Goal: Task Accomplishment & Management: Use online tool/utility

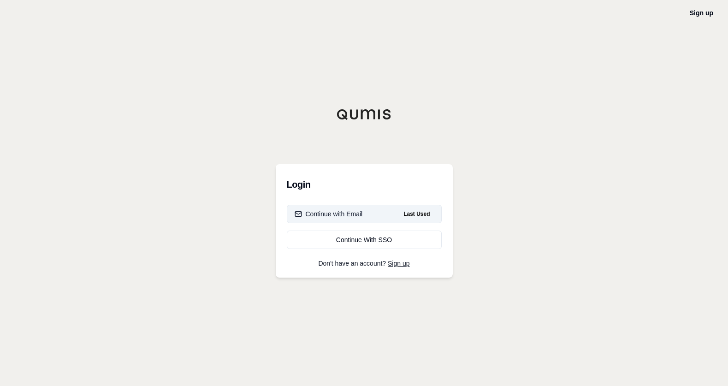
click at [323, 212] on div "Continue with Email" at bounding box center [329, 213] width 68 height 9
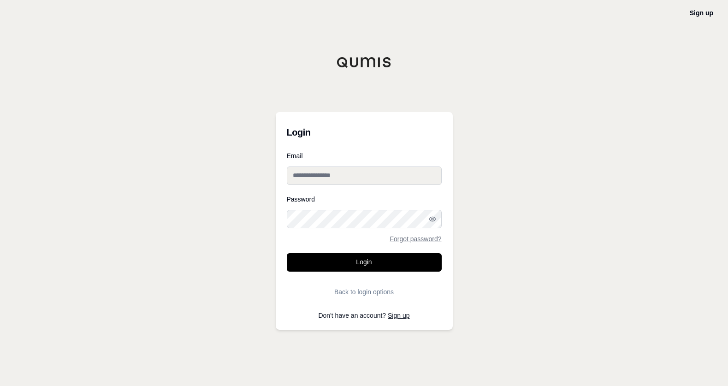
type input "**********"
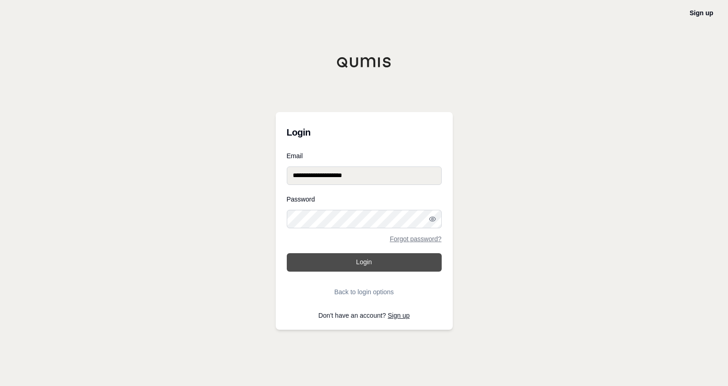
click at [362, 262] on button "Login" at bounding box center [364, 262] width 155 height 18
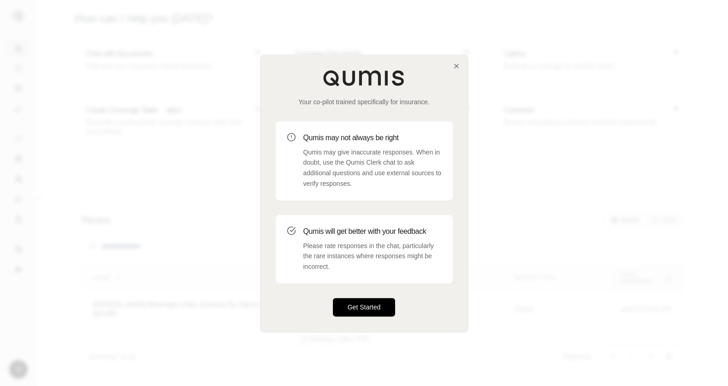
click at [368, 306] on button "Get Started" at bounding box center [364, 307] width 63 height 18
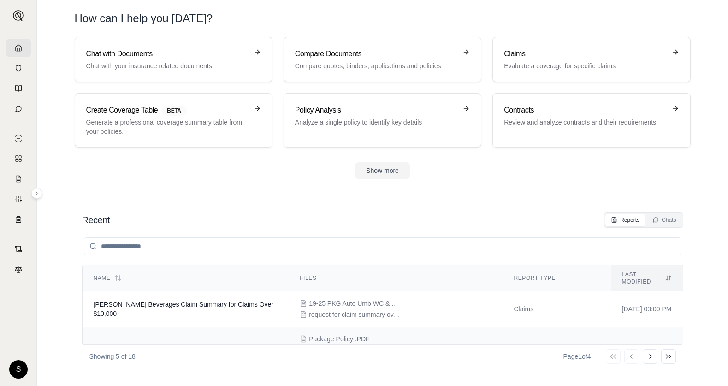
click at [240, 336] on td "Claim Analysis: Tenant Property Disposal Incident for VVA Phase I & II, LLC" at bounding box center [186, 352] width 207 height 50
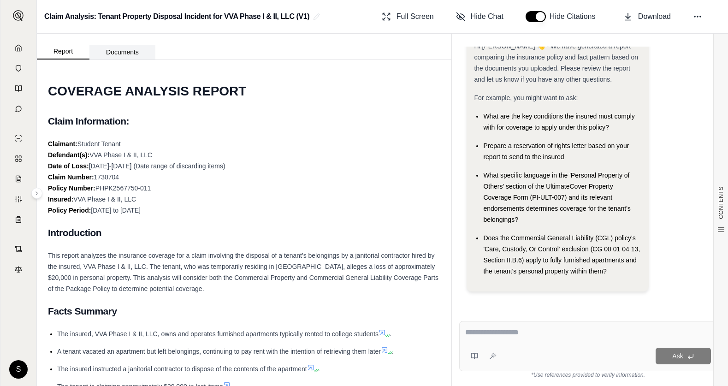
click at [124, 49] on button "Documents" at bounding box center [122, 52] width 66 height 15
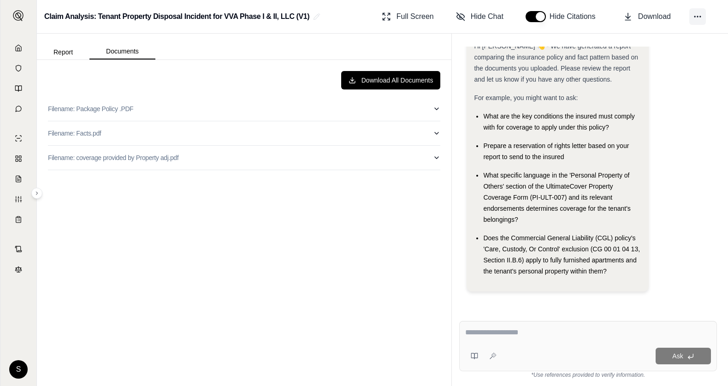
click at [700, 20] on icon at bounding box center [697, 16] width 9 height 9
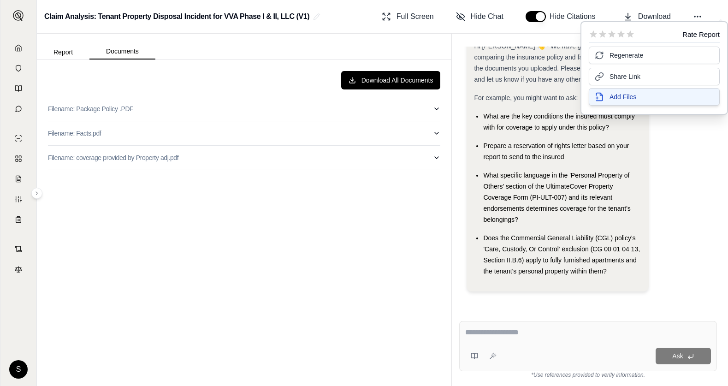
click at [610, 95] on span "Add Files" at bounding box center [622, 96] width 27 height 9
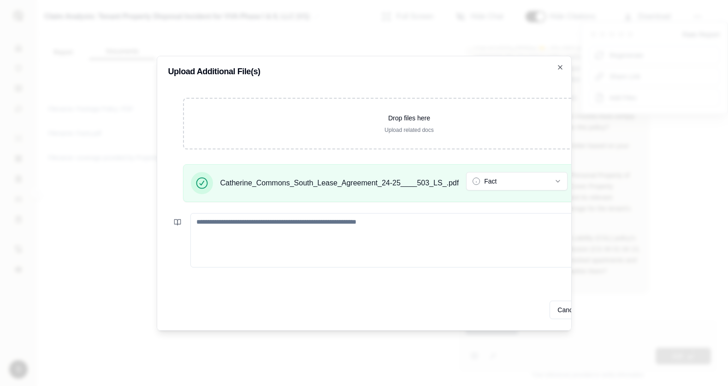
click at [301, 237] on textarea at bounding box center [420, 240] width 460 height 54
type textarea "**********"
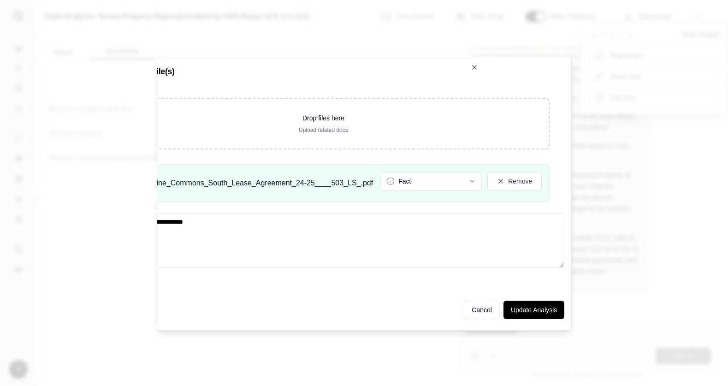
scroll to position [0, 90]
click at [548, 305] on button "Update Analysis" at bounding box center [529, 310] width 61 height 18
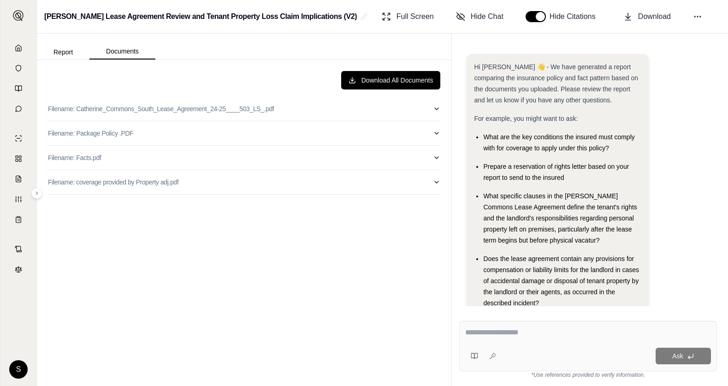
click at [274, 259] on div "Download All Documents Filename: Catherine_Commons_South_Lease_Agreement_24-25_…" at bounding box center [244, 223] width 407 height 319
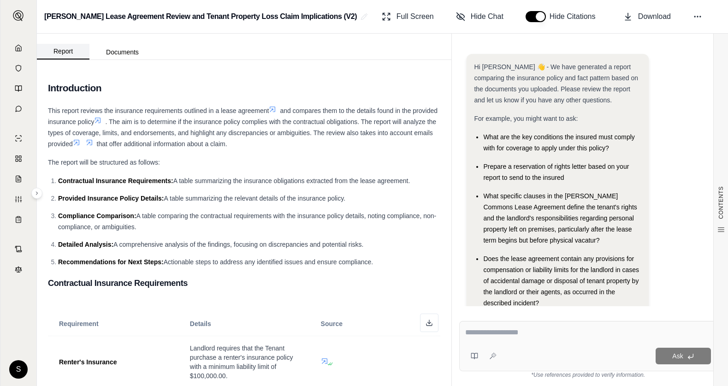
click at [55, 55] on button "Report" at bounding box center [63, 52] width 53 height 16
click at [134, 51] on button "Documents" at bounding box center [122, 52] width 66 height 15
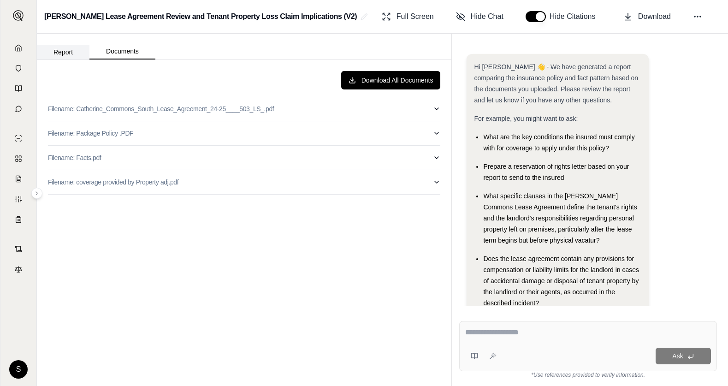
click at [73, 50] on button "Report" at bounding box center [63, 52] width 53 height 15
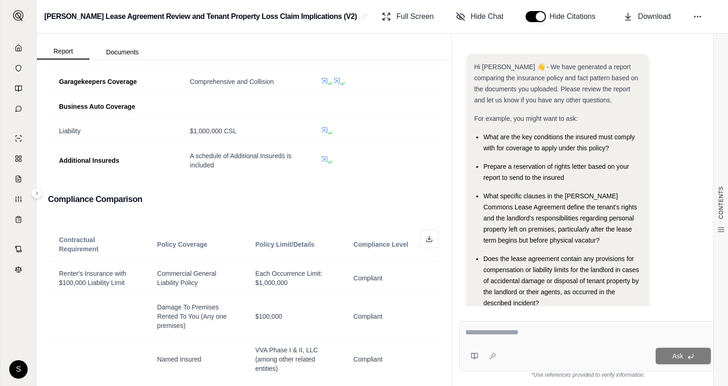
scroll to position [1054, 0]
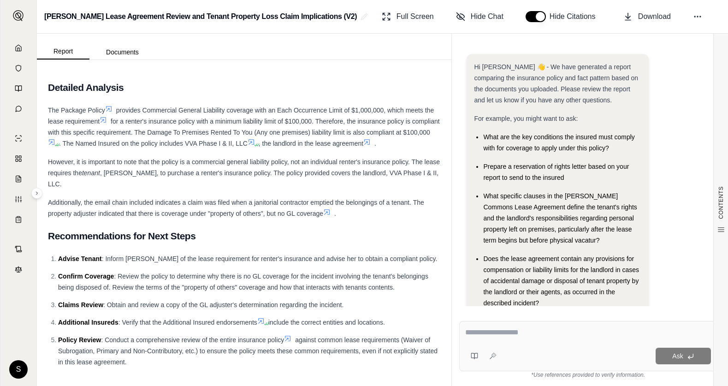
click at [502, 331] on textarea at bounding box center [588, 332] width 246 height 11
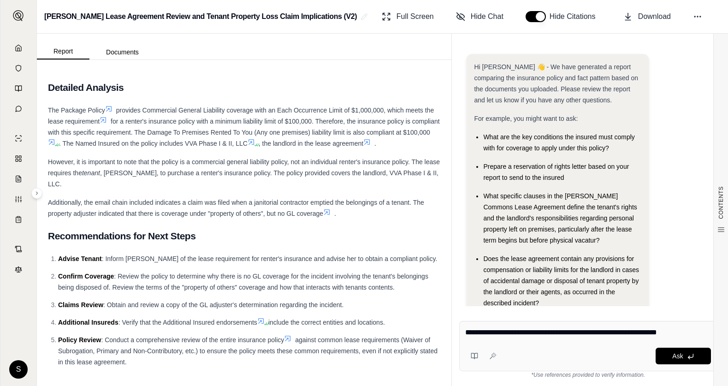
type textarea "**********"
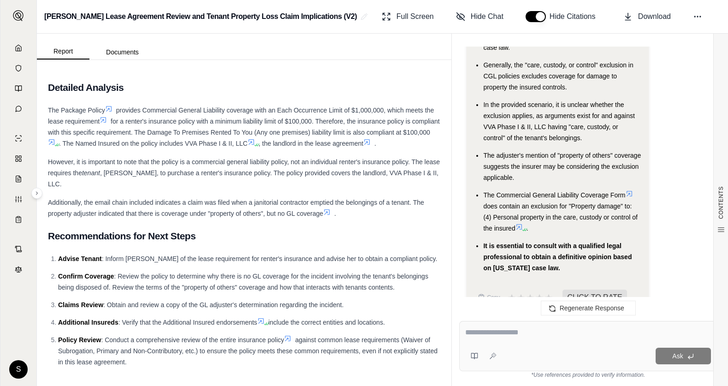
scroll to position [1509, 0]
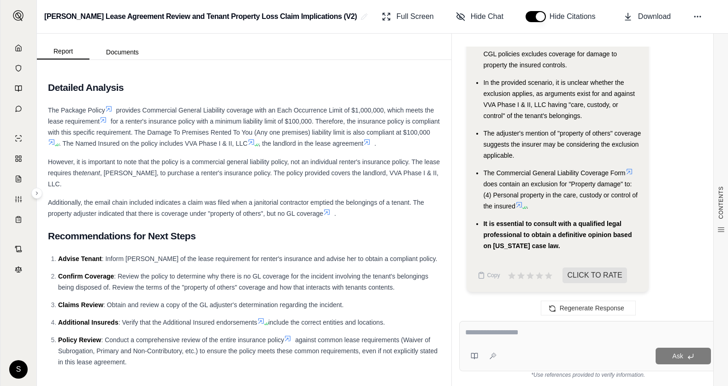
click at [543, 336] on textarea at bounding box center [588, 332] width 246 height 11
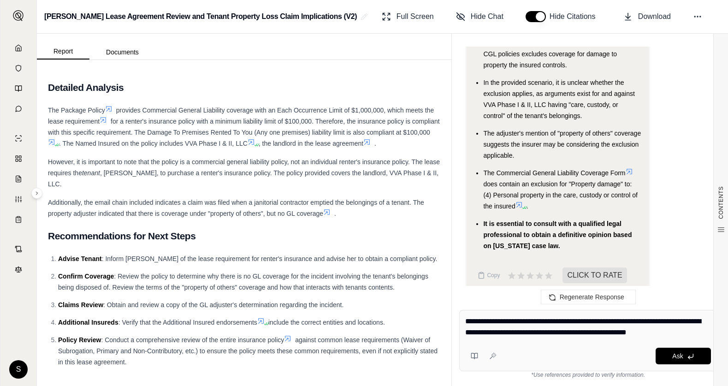
type textarea "**********"
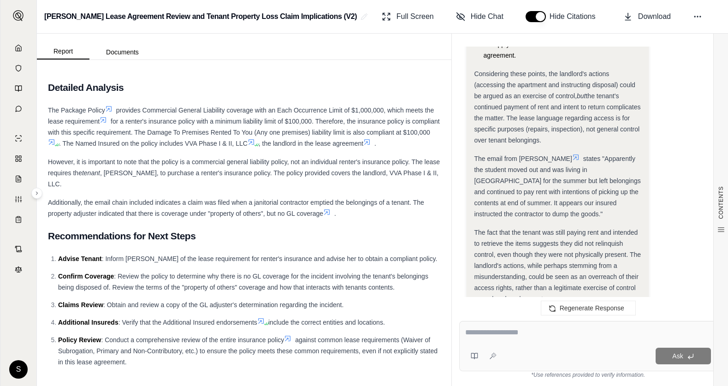
scroll to position [2712, 0]
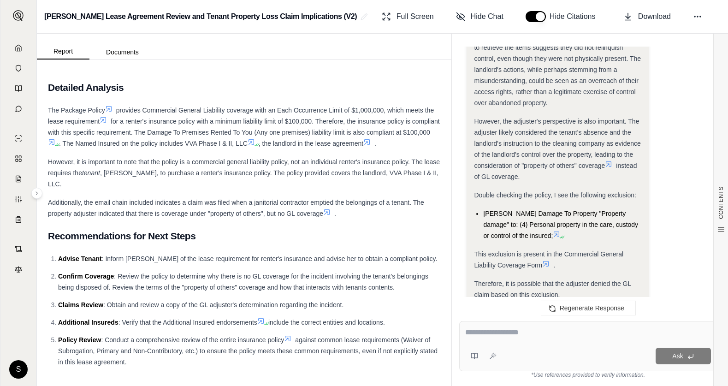
click at [527, 331] on textarea at bounding box center [588, 332] width 246 height 11
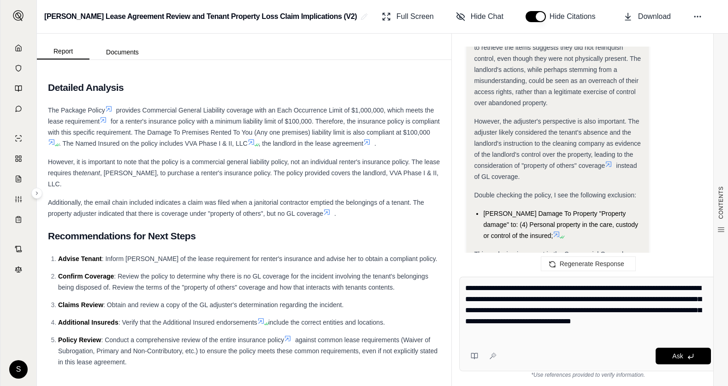
type textarea "**********"
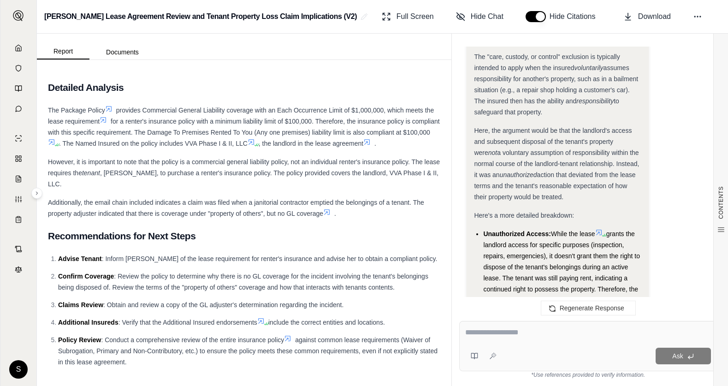
scroll to position [3616, 0]
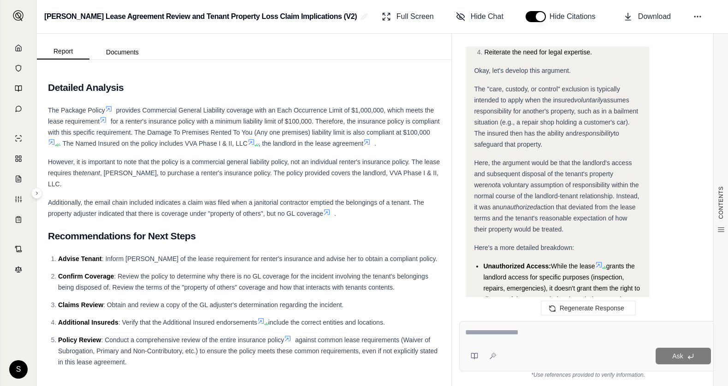
click at [543, 334] on textarea at bounding box center [588, 332] width 246 height 11
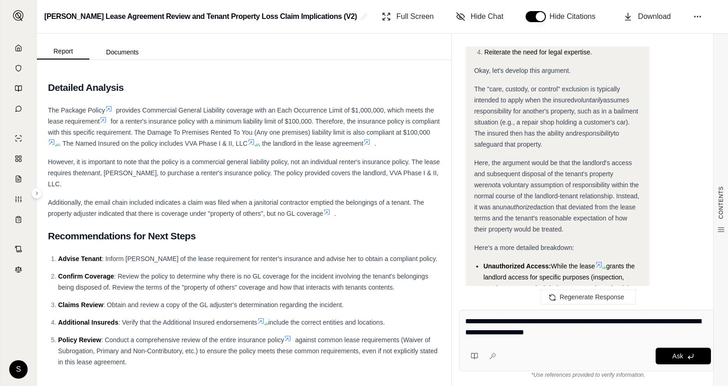
type textarea "**********"
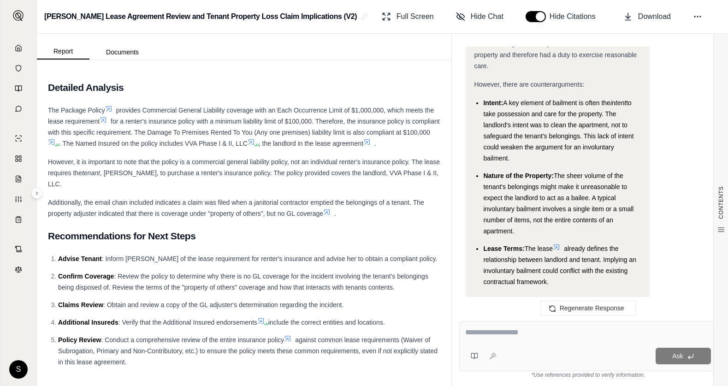
scroll to position [5132, 0]
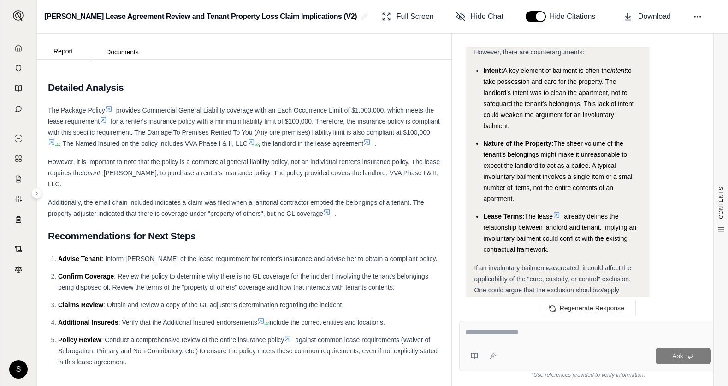
click at [515, 73] on span "to take possession and care for the property. The landlord's intent was to clea…" at bounding box center [558, 98] width 150 height 63
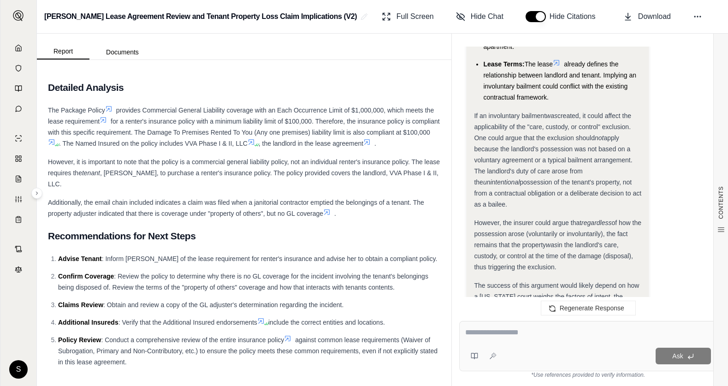
scroll to position [5316, 0]
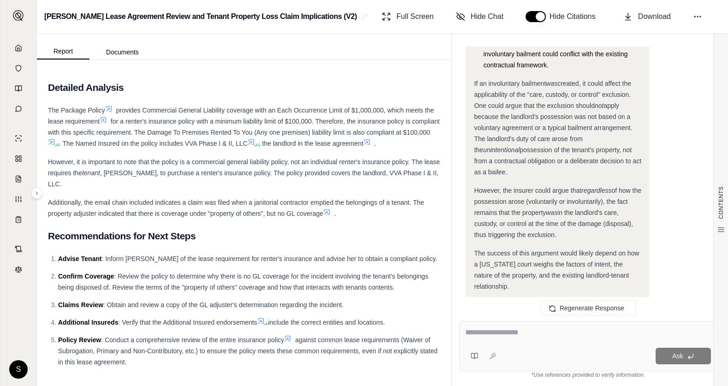
click at [510, 332] on textarea at bounding box center [588, 332] width 246 height 11
